Goal: Task Accomplishment & Management: Use online tool/utility

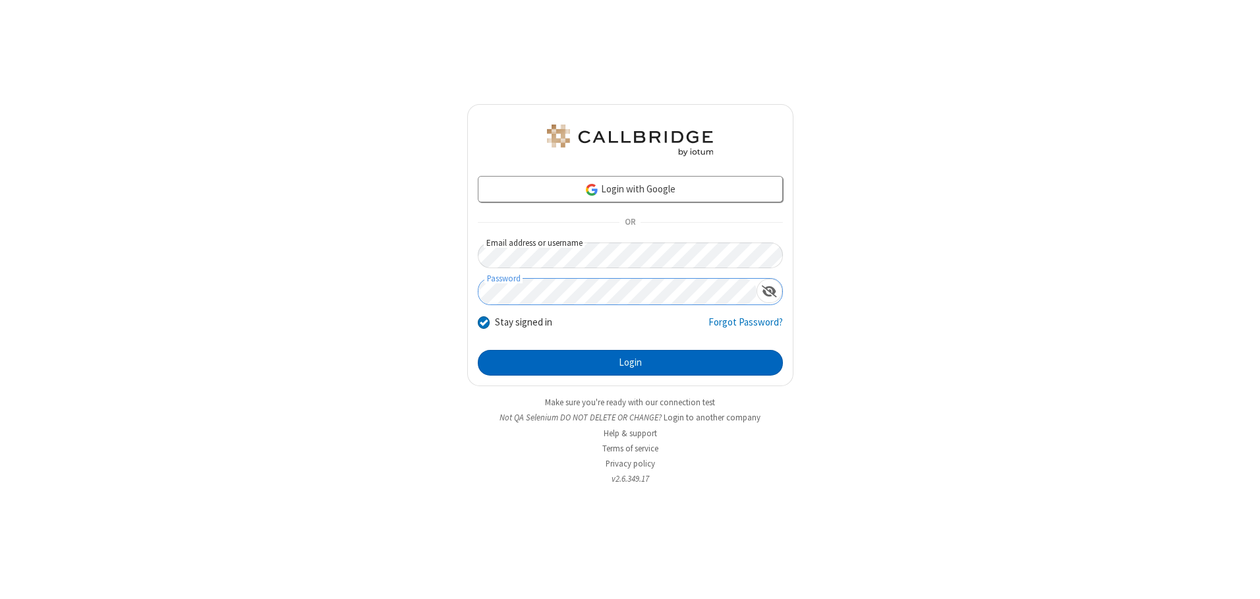
click at [630, 363] on button "Login" at bounding box center [630, 363] width 305 height 26
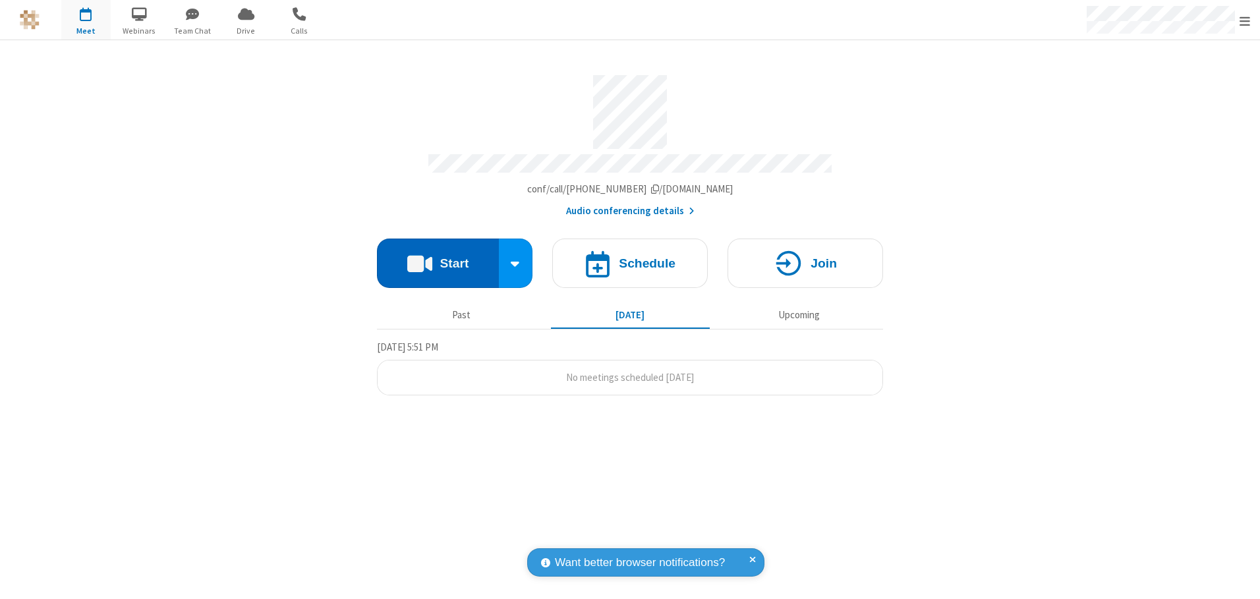
click at [438, 258] on button "Start" at bounding box center [438, 263] width 122 height 49
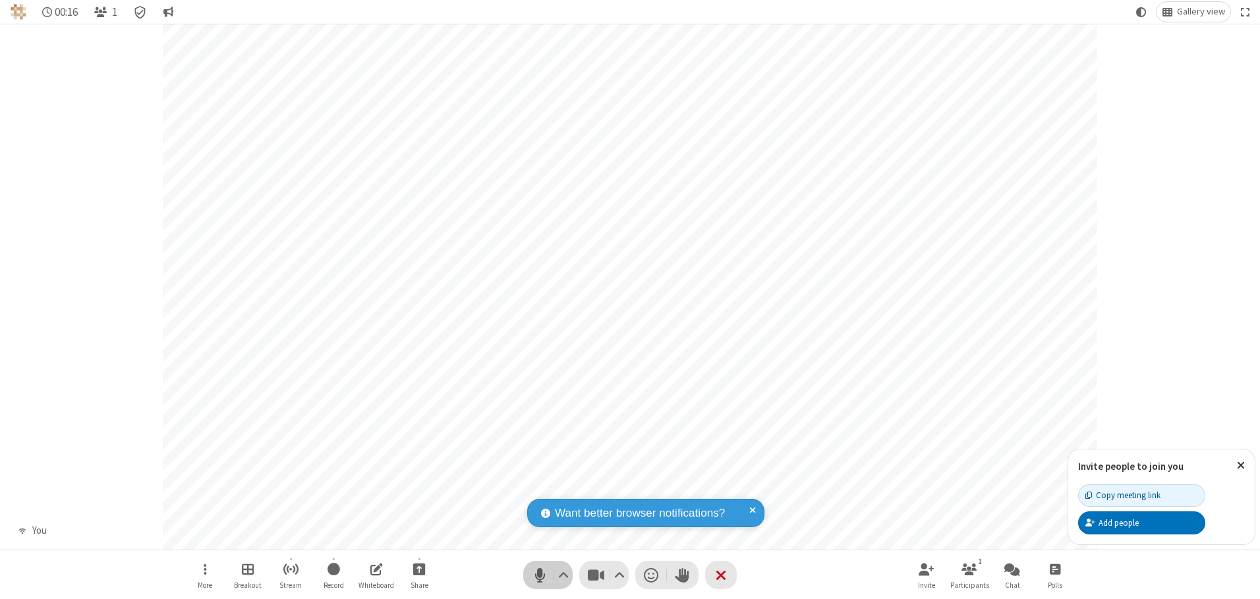
click at [540, 575] on span "Mute (Alt+A)" at bounding box center [540, 575] width 20 height 19
click at [540, 575] on span "Unmute (Alt+A)" at bounding box center [540, 575] width 20 height 19
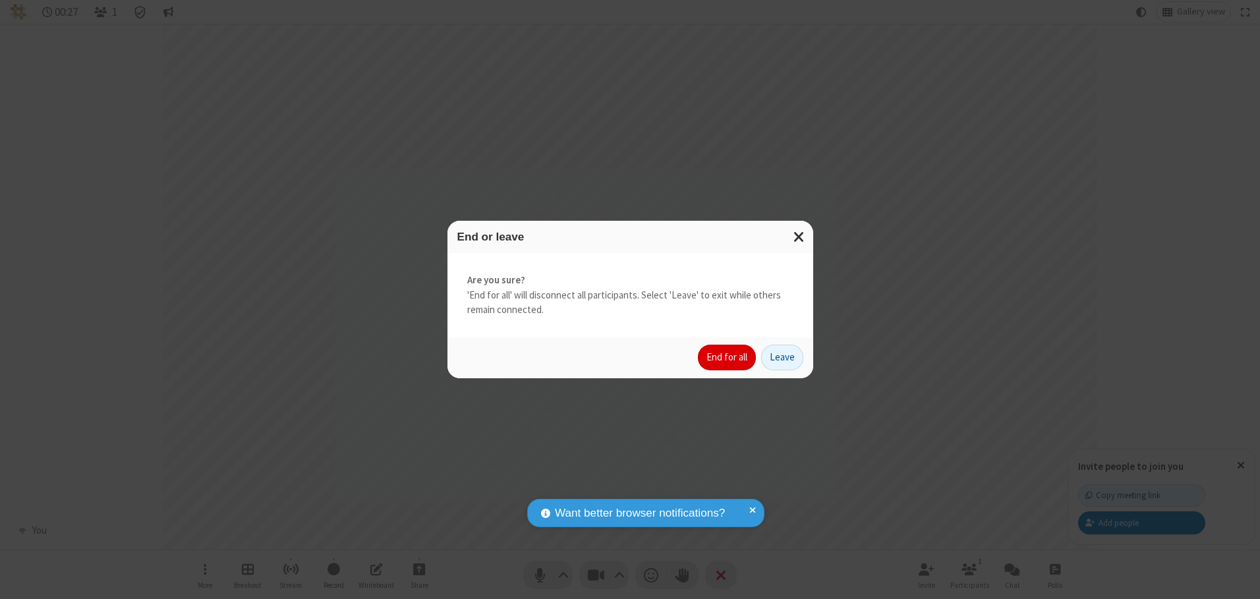
click at [728, 357] on button "End for all" at bounding box center [727, 358] width 58 height 26
